Goal: Transaction & Acquisition: Book appointment/travel/reservation

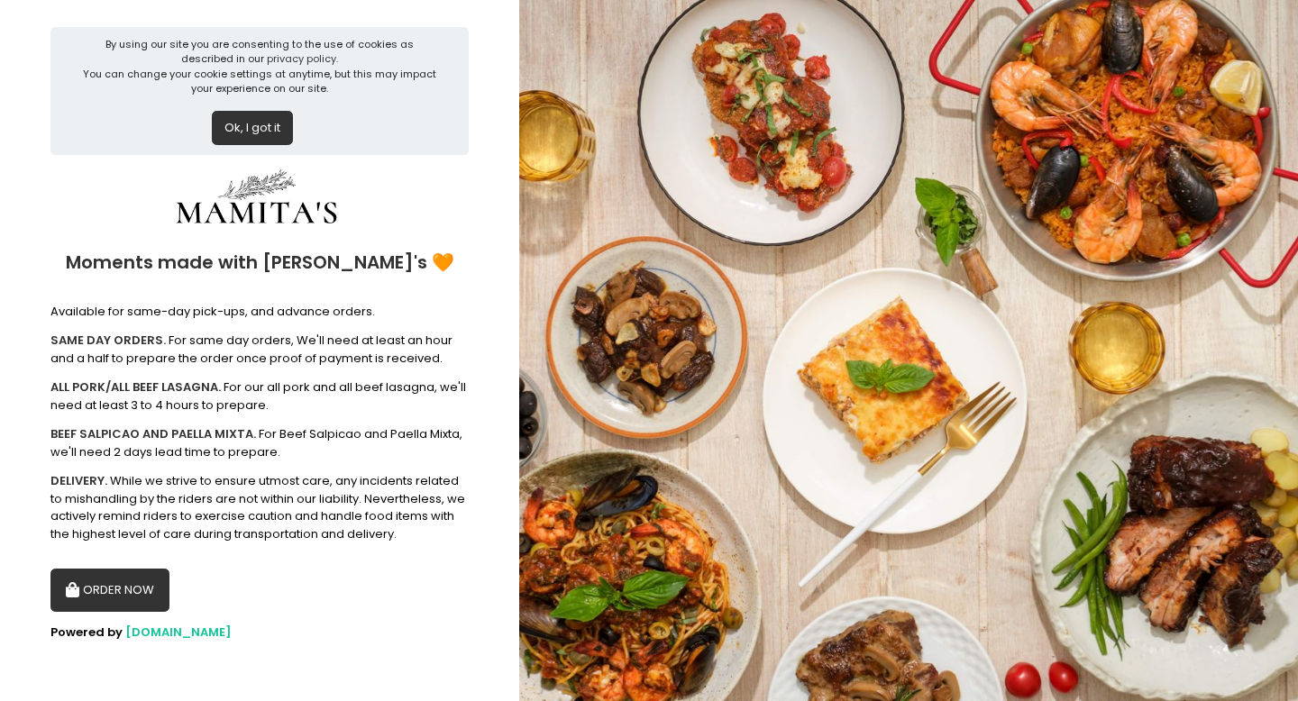
click at [251, 131] on button "Ok, I got it" at bounding box center [252, 128] width 81 height 34
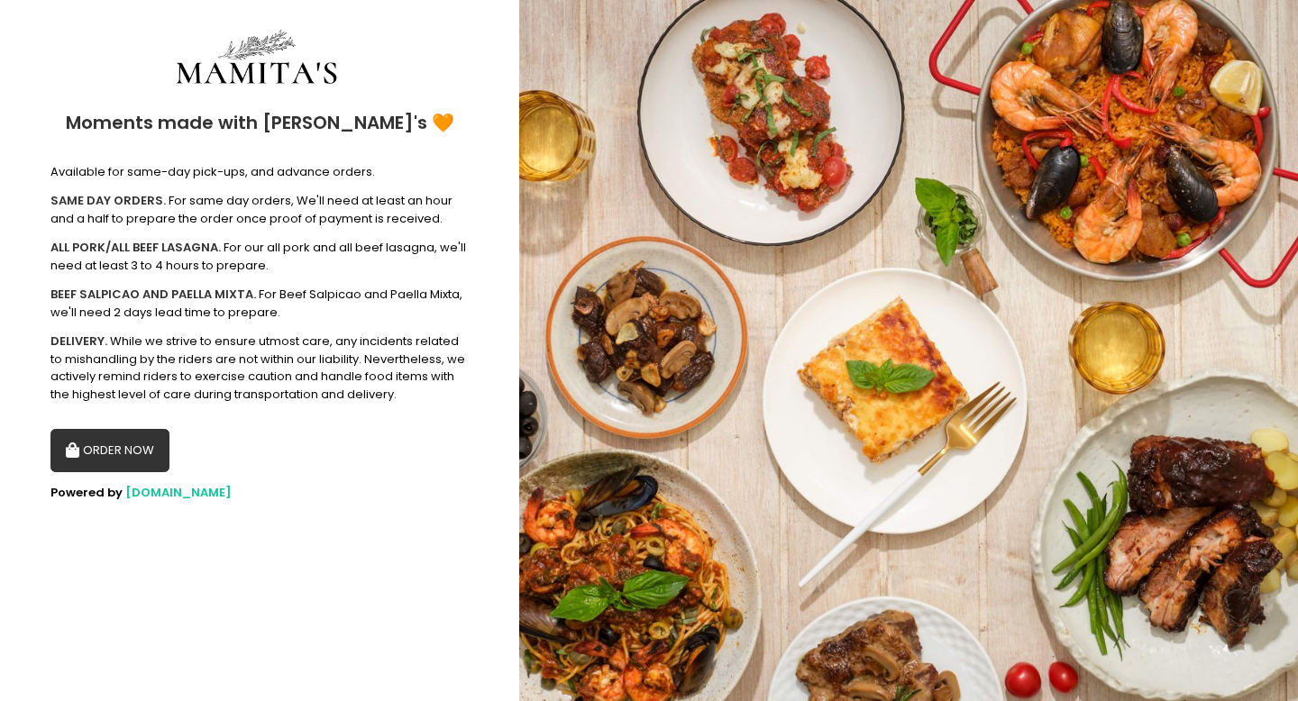
click at [101, 447] on button "ORDER NOW" at bounding box center [109, 450] width 119 height 43
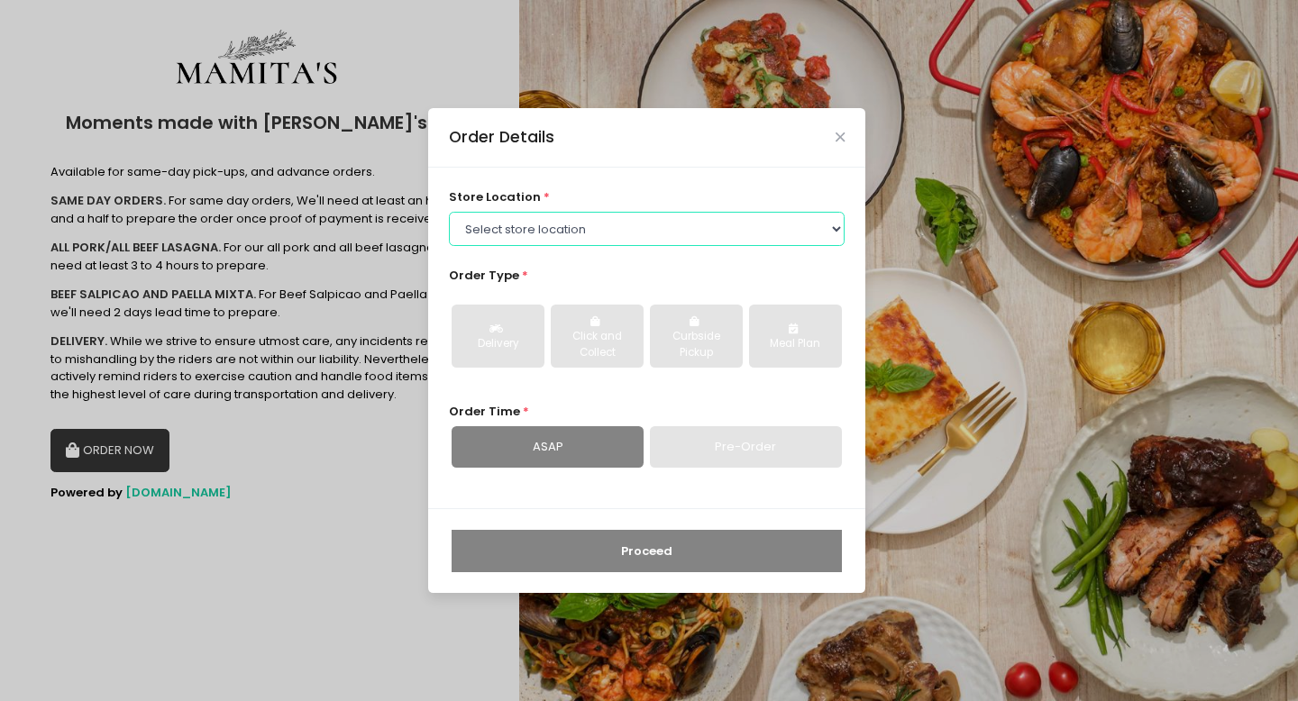
click at [552, 233] on select "Select store location Mamitas PH - [GEOGRAPHIC_DATA] Mamitas PH - [GEOGRAPHIC_D…" at bounding box center [647, 229] width 397 height 34
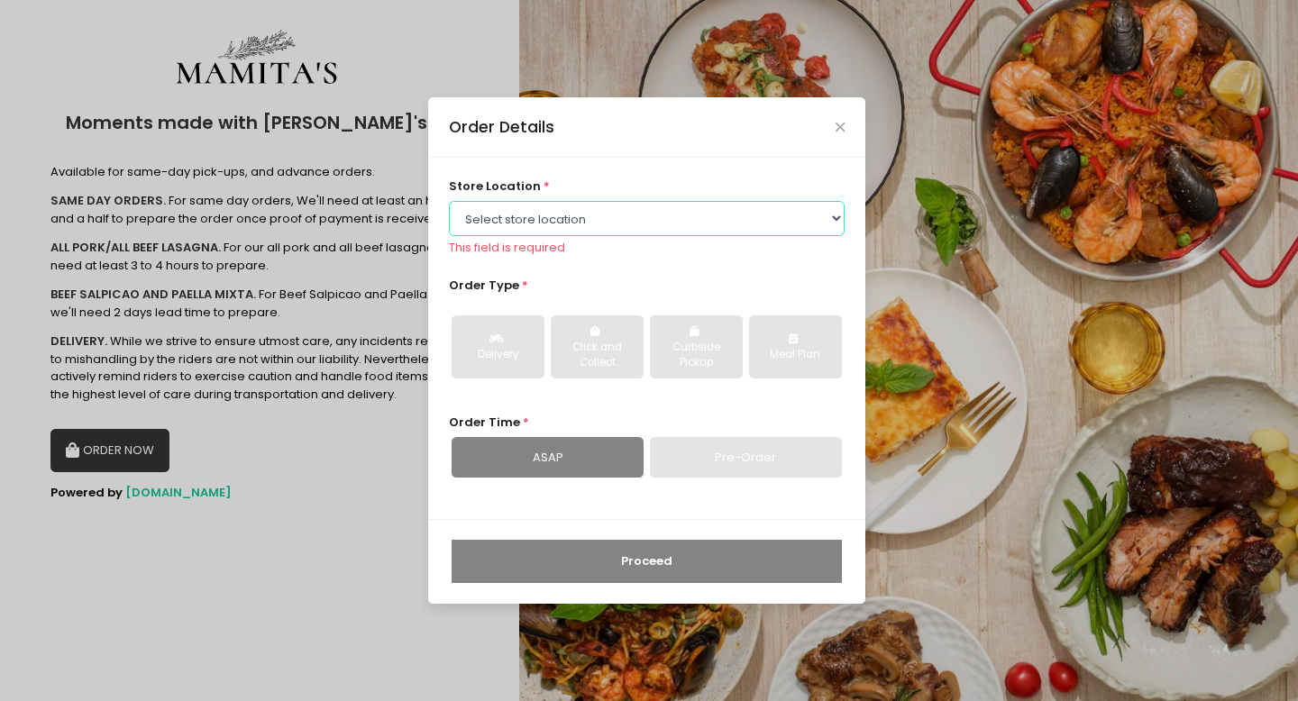
click at [536, 211] on select "Select store location Mamitas PH - [GEOGRAPHIC_DATA] Mamitas PH - [GEOGRAPHIC_D…" at bounding box center [647, 218] width 397 height 34
select select "6602978951b8268a02d72b28"
click at [449, 201] on select "Select store location Mamitas PH - [GEOGRAPHIC_DATA] Mamitas PH - [GEOGRAPHIC_D…" at bounding box center [647, 218] width 397 height 34
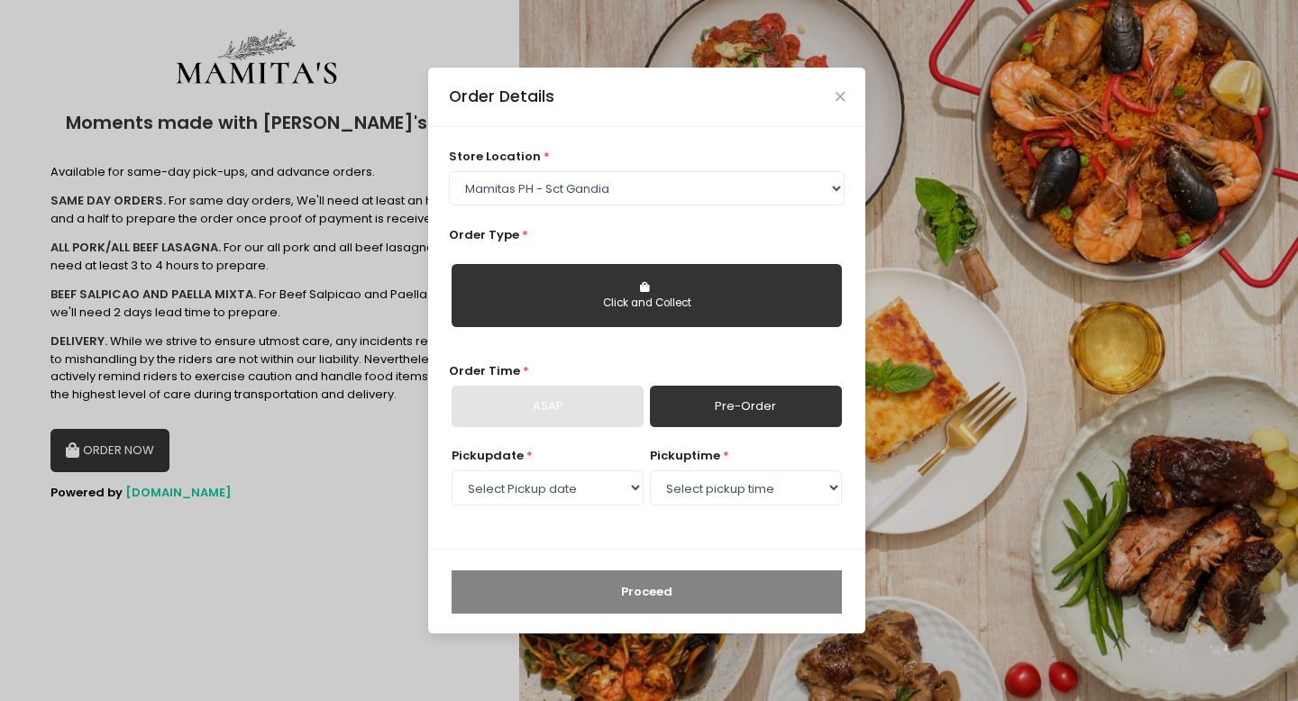
click at [570, 302] on div "Click and Collect" at bounding box center [646, 304] width 365 height 16
click at [626, 299] on div "Click and Collect" at bounding box center [646, 304] width 365 height 16
click at [664, 415] on link "Pre-Order" at bounding box center [746, 406] width 192 height 41
click at [544, 488] on select "Select Pickup date [DATE] [DATE] [DATE] [DATE] [DATE] [DATE] [DATE] [DATE] [DAT…" at bounding box center [548, 487] width 192 height 34
select select "[DATE]"
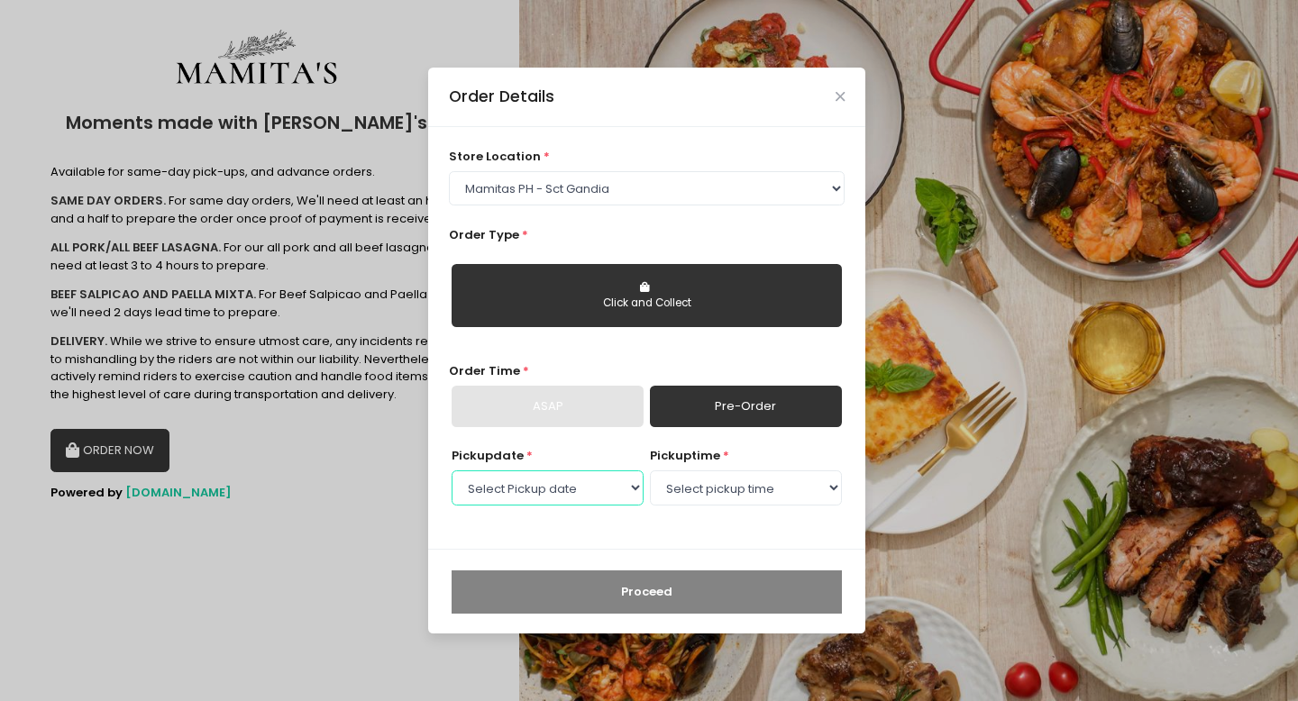
click at [452, 470] on select "Select Pickup date [DATE] [DATE] [DATE] [DATE] [DATE] [DATE] [DATE] [DATE] [DAT…" at bounding box center [548, 487] width 192 height 34
click at [690, 488] on select "Select pickup time 09:00 AM - 09:30 AM 09:30 AM - 10:00 AM 10:00 AM - 10:30 AM …" at bounding box center [746, 487] width 192 height 34
click at [650, 470] on select "Select pickup time 09:00 AM - 09:30 AM 09:30 AM - 10:00 AM 10:00 AM - 10:30 AM …" at bounding box center [746, 487] width 192 height 34
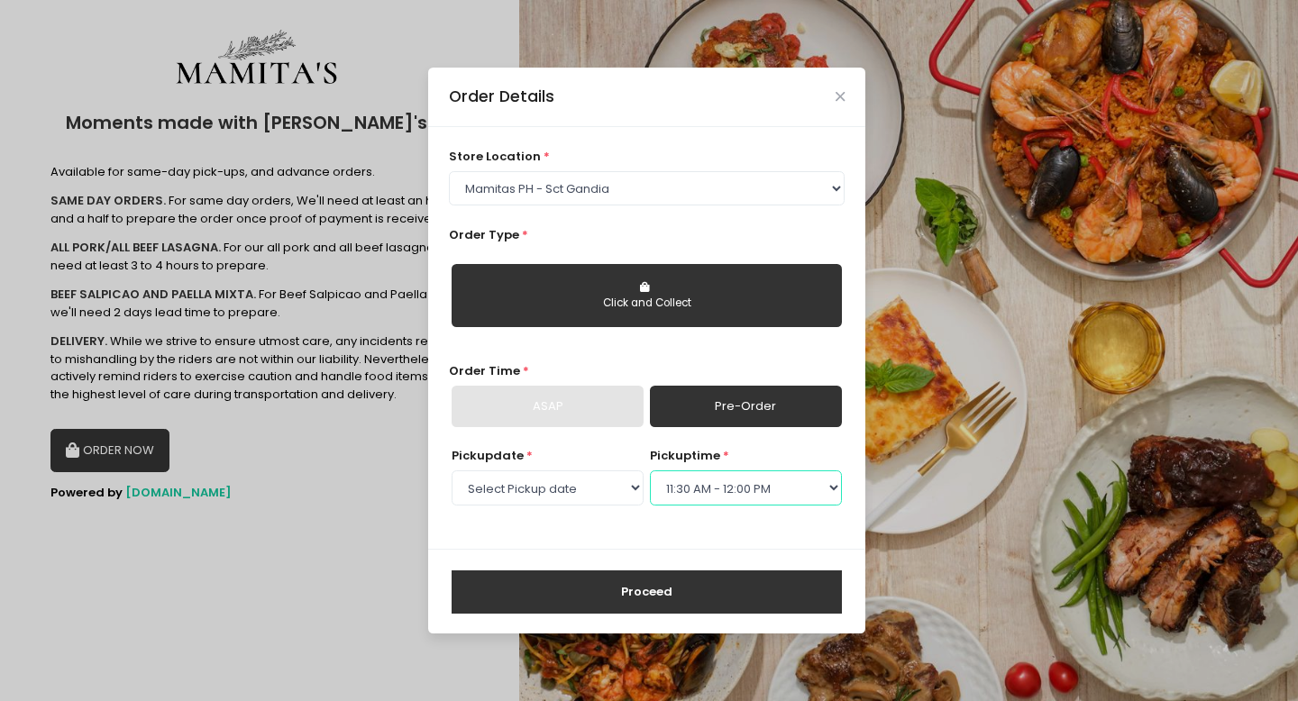
click at [694, 489] on select "Select pickup time 09:00 AM - 09:30 AM 09:30 AM - 10:00 AM 10:00 AM - 10:30 AM …" at bounding box center [746, 487] width 192 height 34
select select "11:00"
click at [650, 470] on select "Select pickup time 09:00 AM - 09:30 AM 09:30 AM - 10:00 AM 10:00 AM - 10:30 AM …" at bounding box center [746, 487] width 192 height 34
click at [698, 406] on link "Pre-Order" at bounding box center [746, 406] width 192 height 41
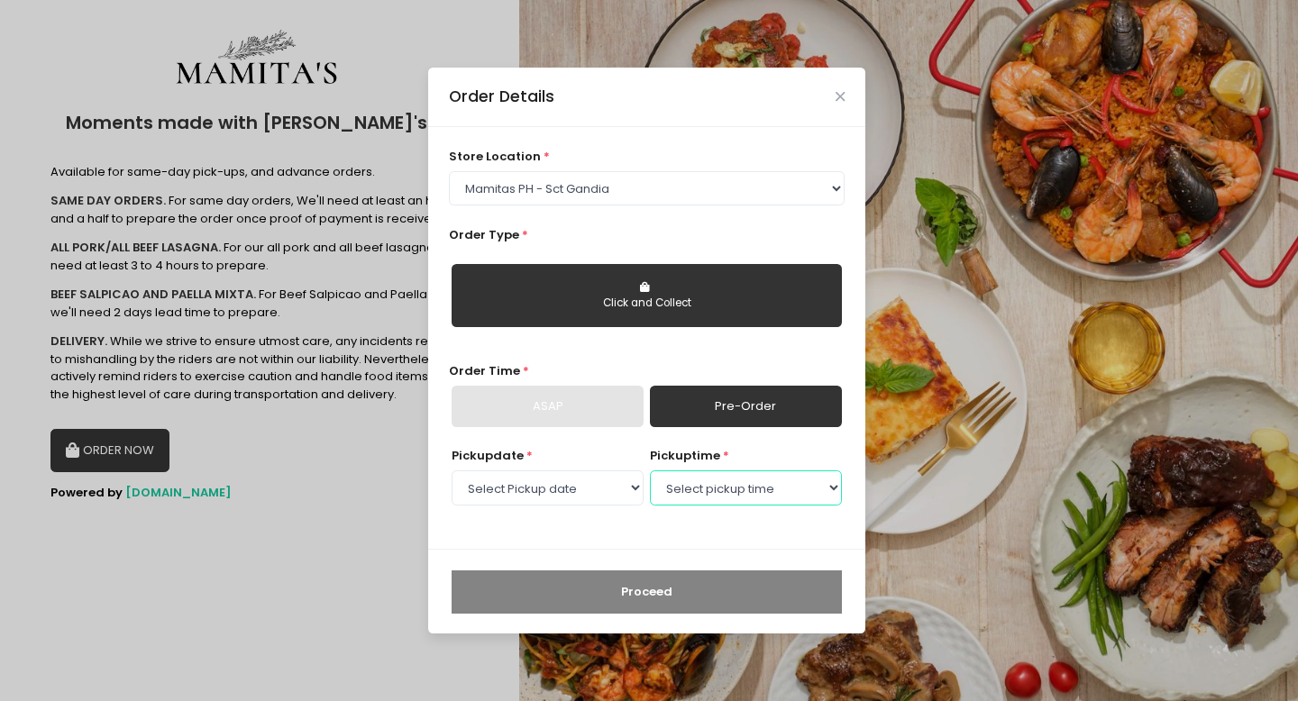
click at [691, 479] on select "Select pickup time 09:00 AM - 09:30 AM 09:30 AM - 10:00 AM 10:00 AM - 10:30 AM …" at bounding box center [746, 487] width 192 height 34
select select "11:30"
click at [650, 470] on select "Select pickup time 09:00 AM - 09:30 AM 09:30 AM - 10:00 AM 10:00 AM - 10:30 AM …" at bounding box center [746, 487] width 192 height 34
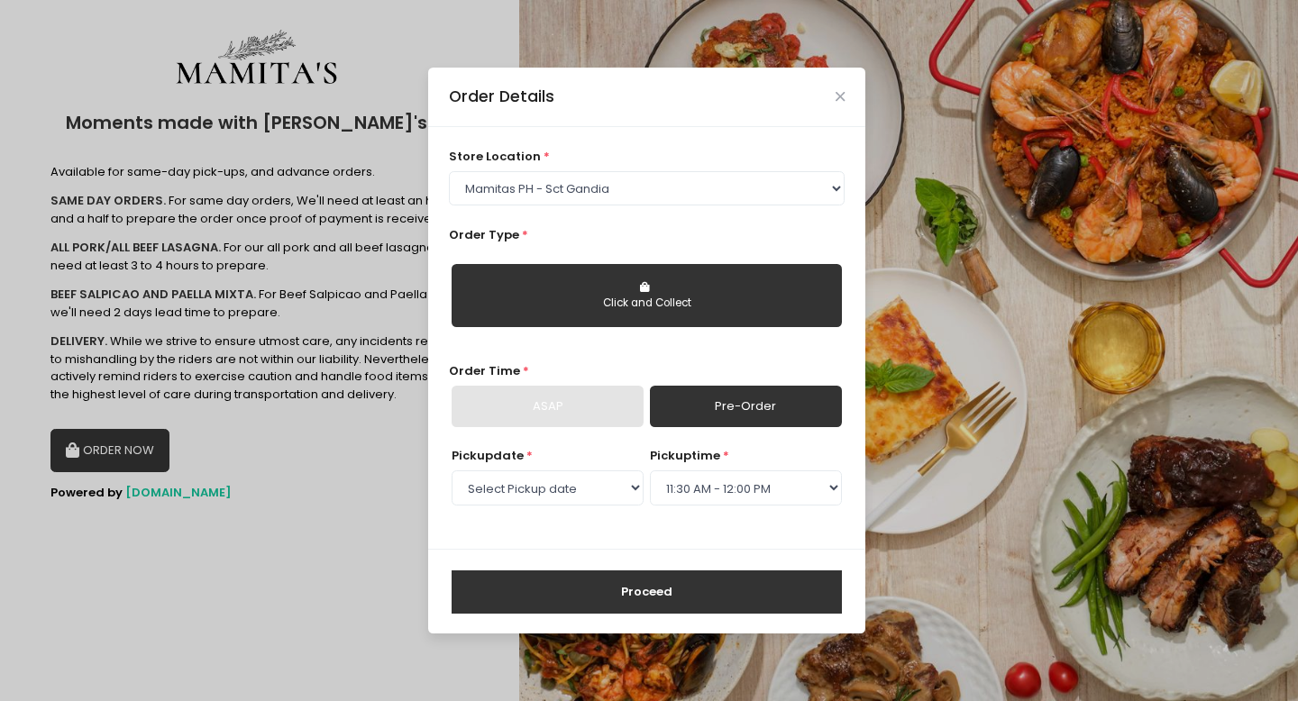
click at [671, 315] on button "Click and Collect" at bounding box center [647, 295] width 390 height 63
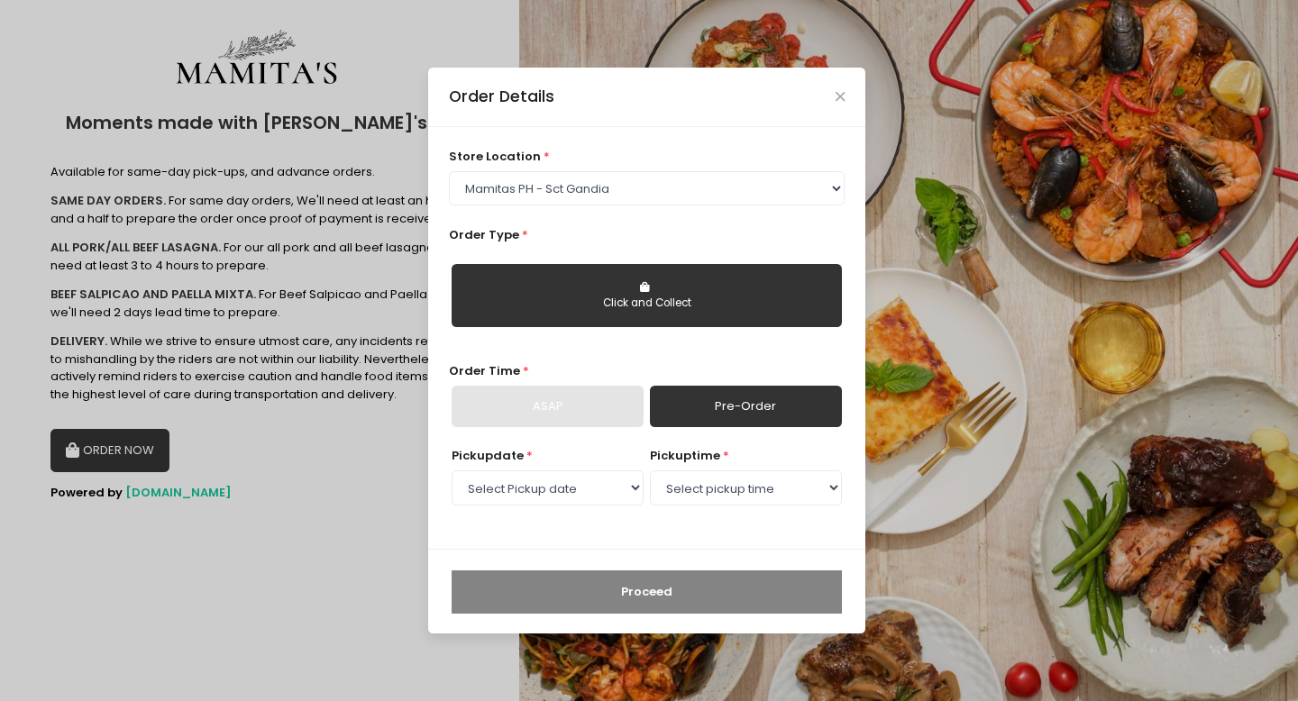
click at [599, 298] on div "Click and Collect" at bounding box center [646, 304] width 365 height 16
click at [560, 432] on div "store location * Select store location Mamitas PH - [GEOGRAPHIC_DATA] Mamitas P…" at bounding box center [646, 338] width 437 height 423
click at [560, 417] on div "ASAP" at bounding box center [548, 406] width 192 height 41
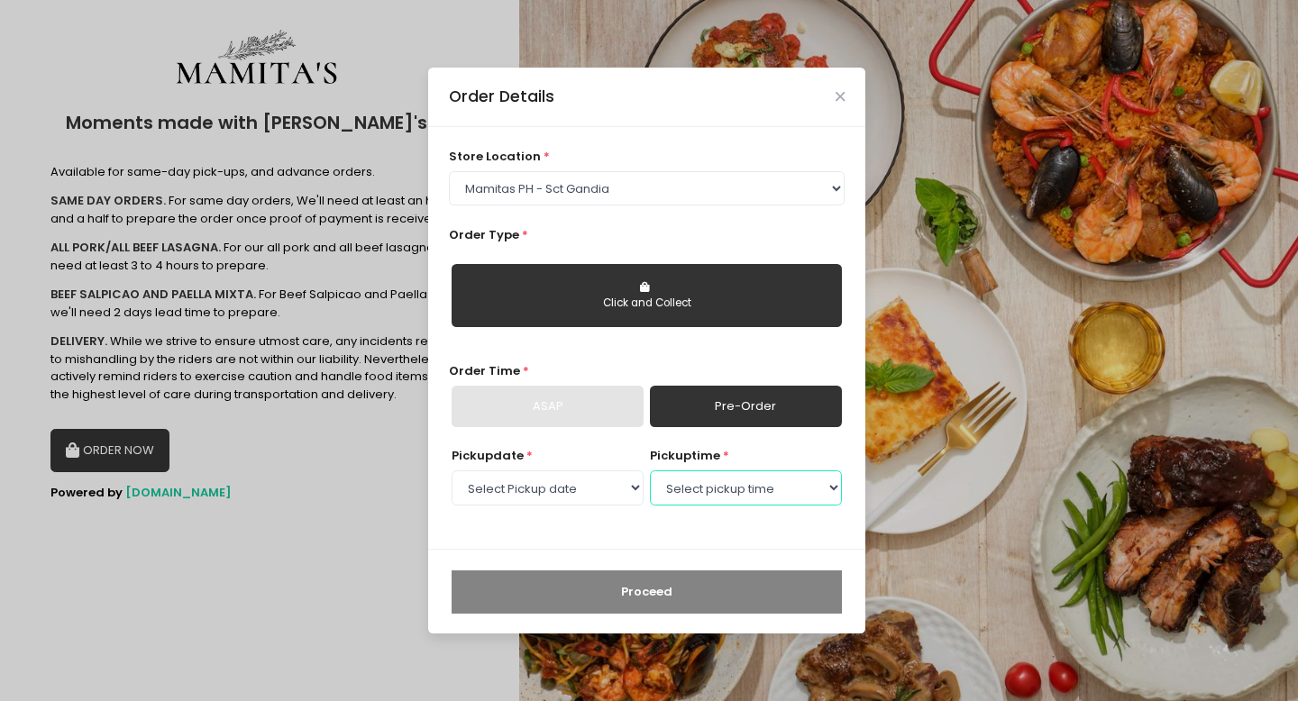
click at [672, 484] on select "Select pickup time 09:00 AM - 09:30 AM 09:30 AM - 10:00 AM 10:00 AM - 10:30 AM …" at bounding box center [746, 487] width 192 height 34
select select "11:00"
click at [650, 470] on select "Select pickup time 09:00 AM - 09:30 AM 09:30 AM - 10:00 AM 10:00 AM - 10:30 AM …" at bounding box center [746, 487] width 192 height 34
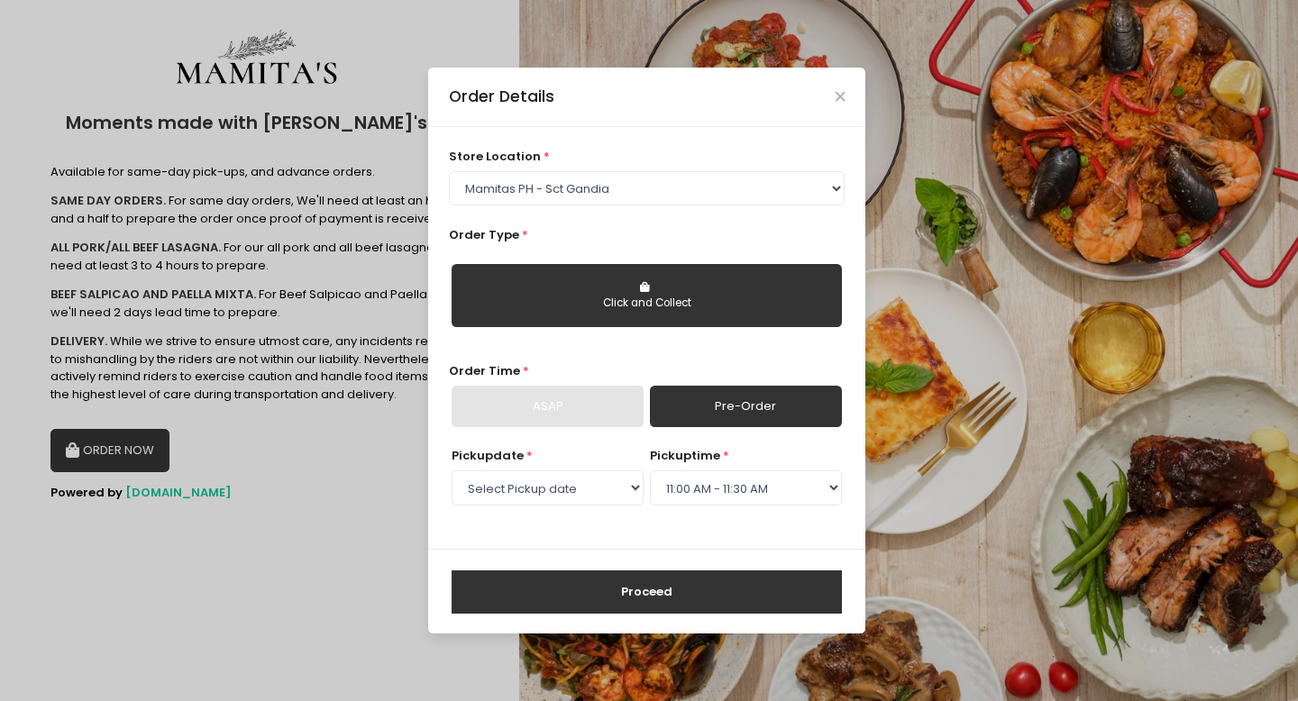
click at [616, 251] on div "Click and Collect" at bounding box center [647, 296] width 397 height 93
click at [616, 294] on button "Click and Collect" at bounding box center [647, 295] width 390 height 63
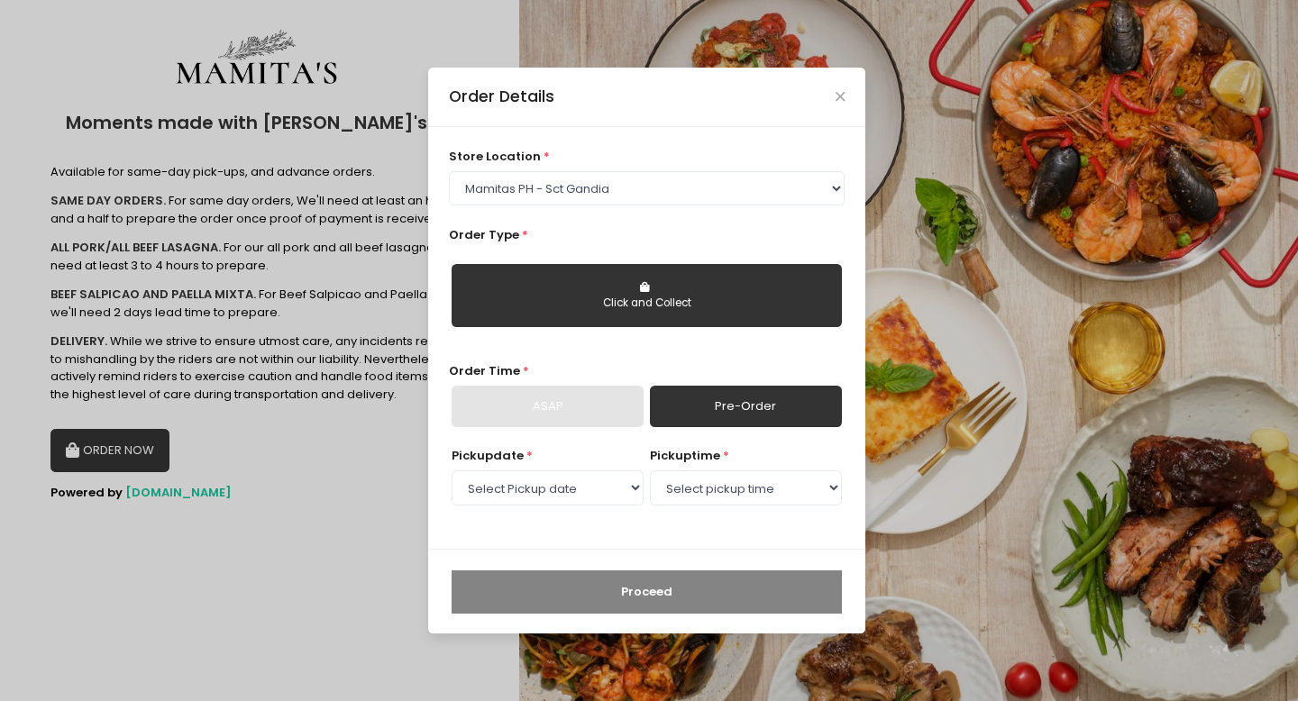
click at [721, 406] on link "Pre-Order" at bounding box center [746, 406] width 192 height 41
click at [628, 182] on select "Select store location Mamitas PH - [GEOGRAPHIC_DATA] Mamitas PH - [GEOGRAPHIC_D…" at bounding box center [647, 188] width 397 height 34
click at [449, 171] on select "Select store location Mamitas PH - [GEOGRAPHIC_DATA] Mamitas PH - [GEOGRAPHIC_D…" at bounding box center [647, 188] width 397 height 34
click at [698, 475] on select "Select pickup time 09:00 AM - 09:30 AM 09:30 AM - 10:00 AM 10:00 AM - 10:30 AM …" at bounding box center [746, 487] width 192 height 34
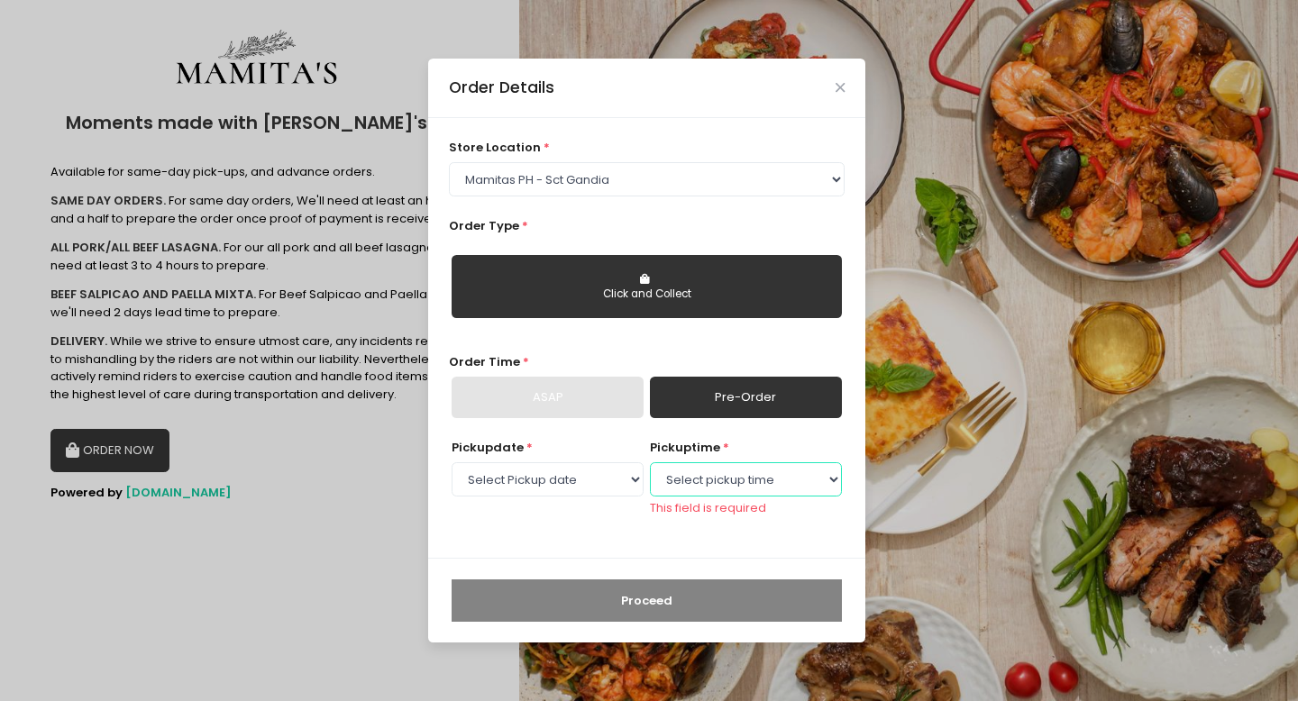
select select "11:30"
click at [650, 470] on select "Select pickup time 09:00 AM - 09:30 AM 09:30 AM - 10:00 AM 10:00 AM - 10:30 AM …" at bounding box center [746, 479] width 192 height 34
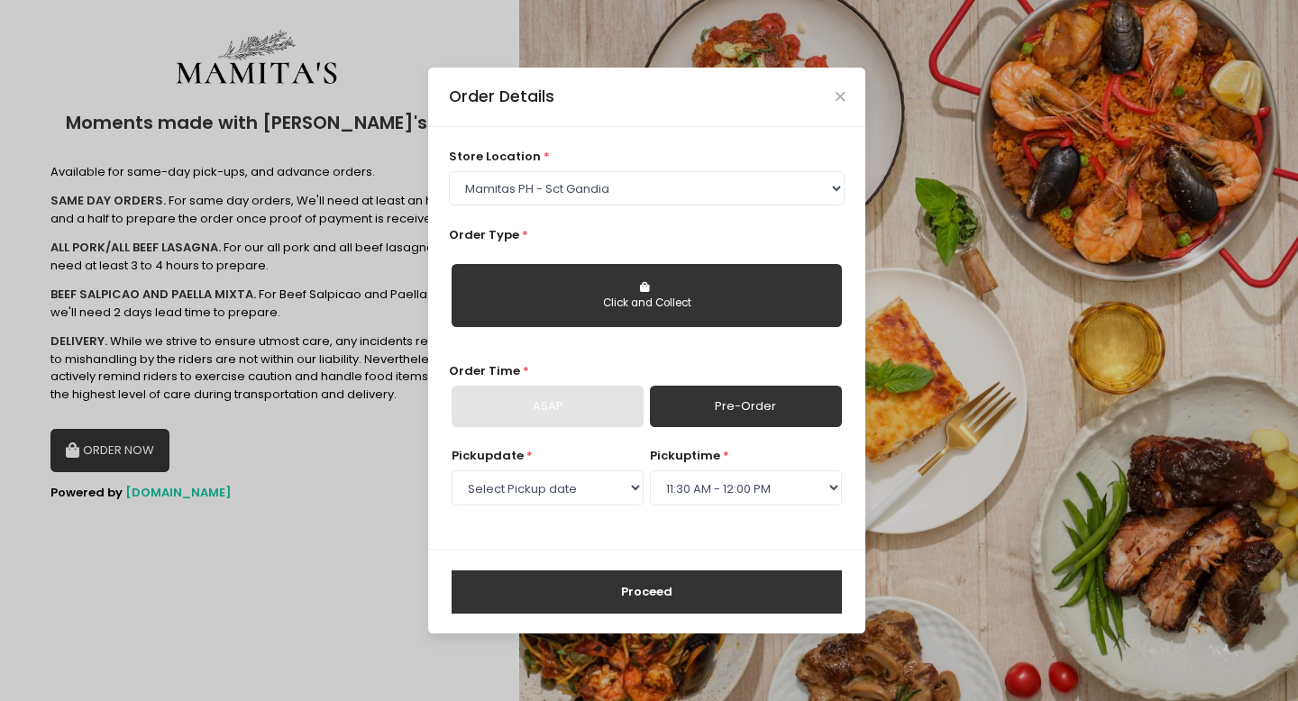
click at [696, 602] on button "Proceed" at bounding box center [647, 591] width 390 height 43
